Goal: Information Seeking & Learning: Check status

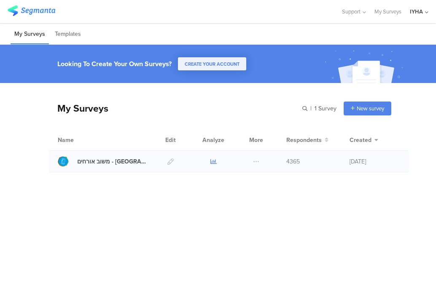
click at [212, 162] on icon at bounding box center [214, 162] width 6 height 6
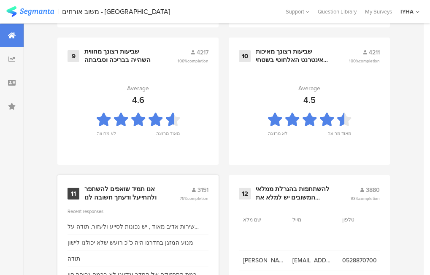
scroll to position [980, 0]
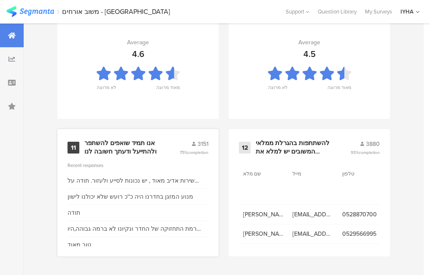
click at [124, 150] on div "אנו תמיד שואפים להשתפר ולהתייעל ודעתך חשובה לנו" at bounding box center [121, 147] width 75 height 16
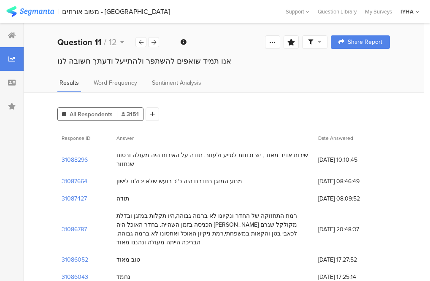
scroll to position [42, 0]
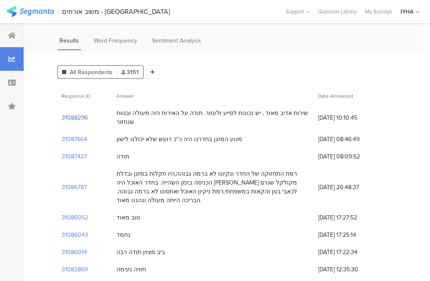
click at [78, 115] on section "31088296" at bounding box center [75, 117] width 26 height 9
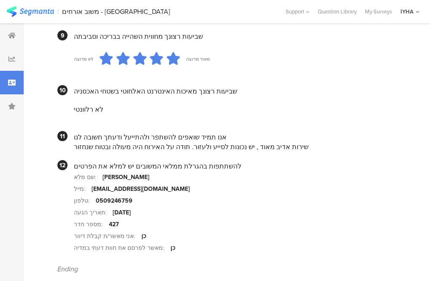
scroll to position [827, 0]
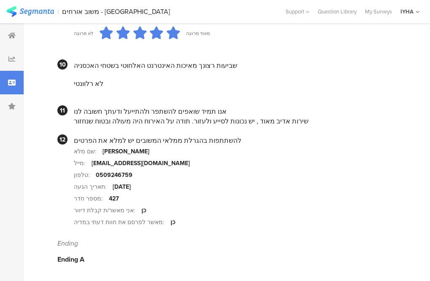
scroll to position [42, 0]
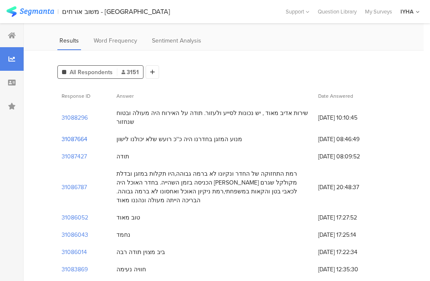
click at [71, 135] on section "31087664" at bounding box center [75, 139] width 26 height 9
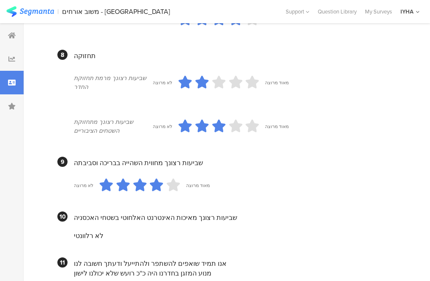
scroll to position [827, 0]
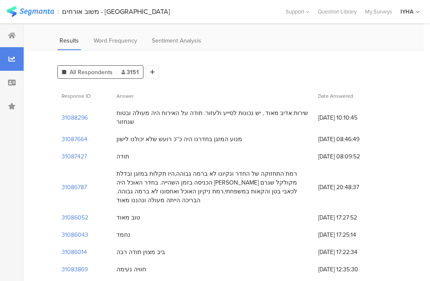
scroll to position [127, 0]
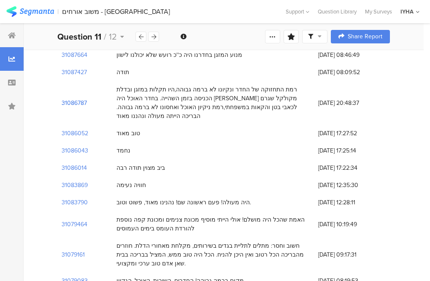
click at [74, 99] on section "31086787" at bounding box center [74, 103] width 25 height 9
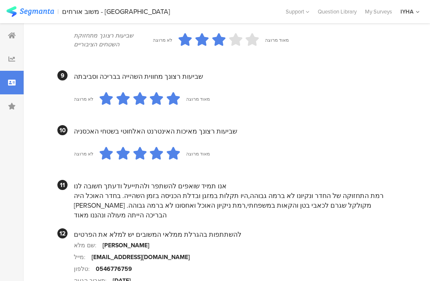
scroll to position [719, 0]
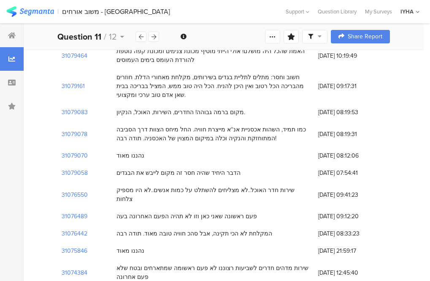
scroll to position [338, 0]
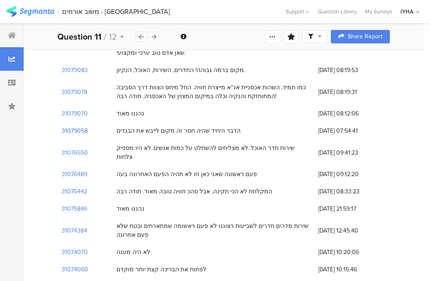
click at [75, 127] on section "31079058" at bounding box center [75, 131] width 26 height 9
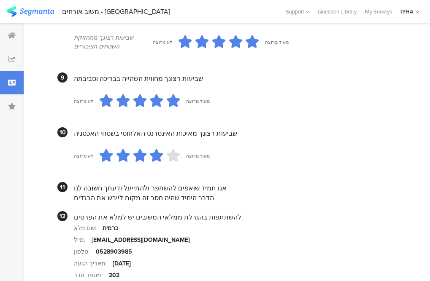
scroll to position [813, 0]
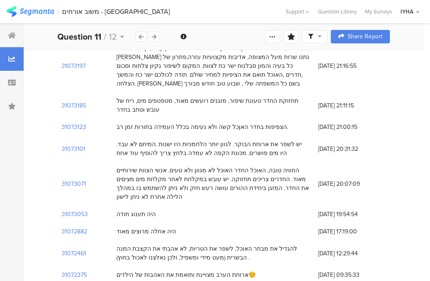
scroll to position [338, 0]
